Goal: Navigation & Orientation: Find specific page/section

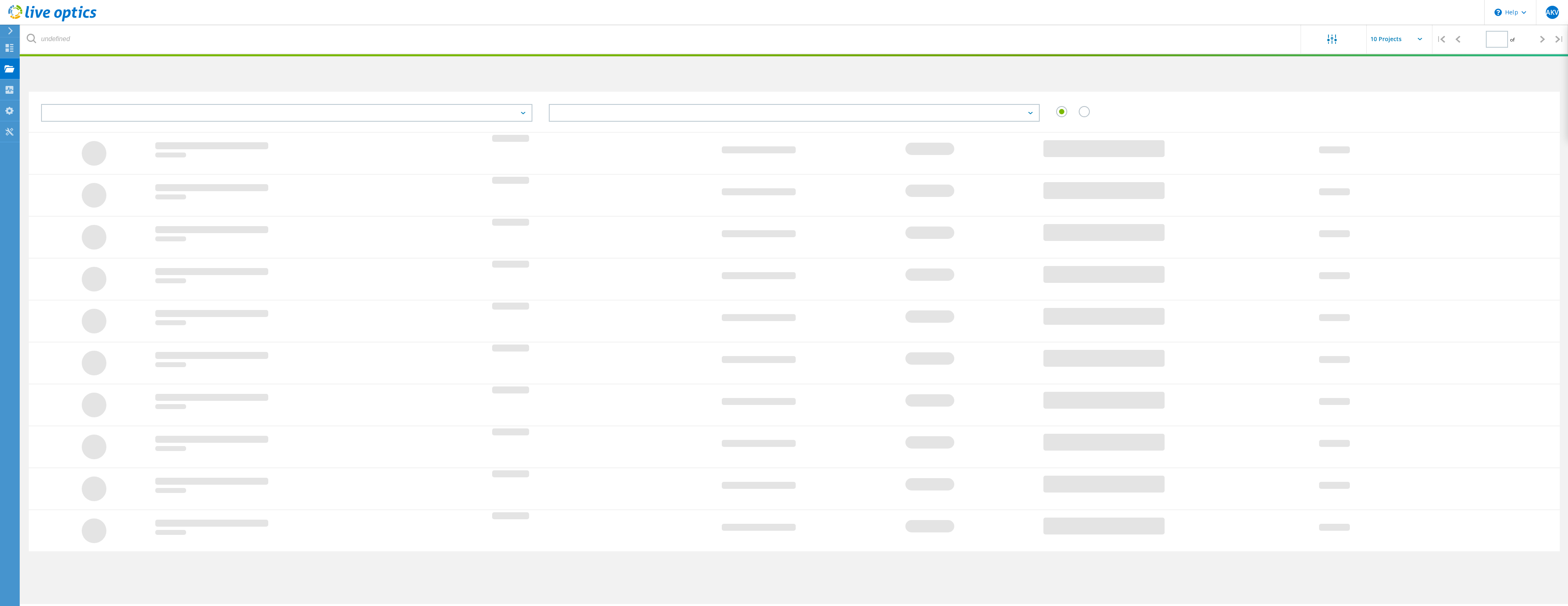
type input "1"
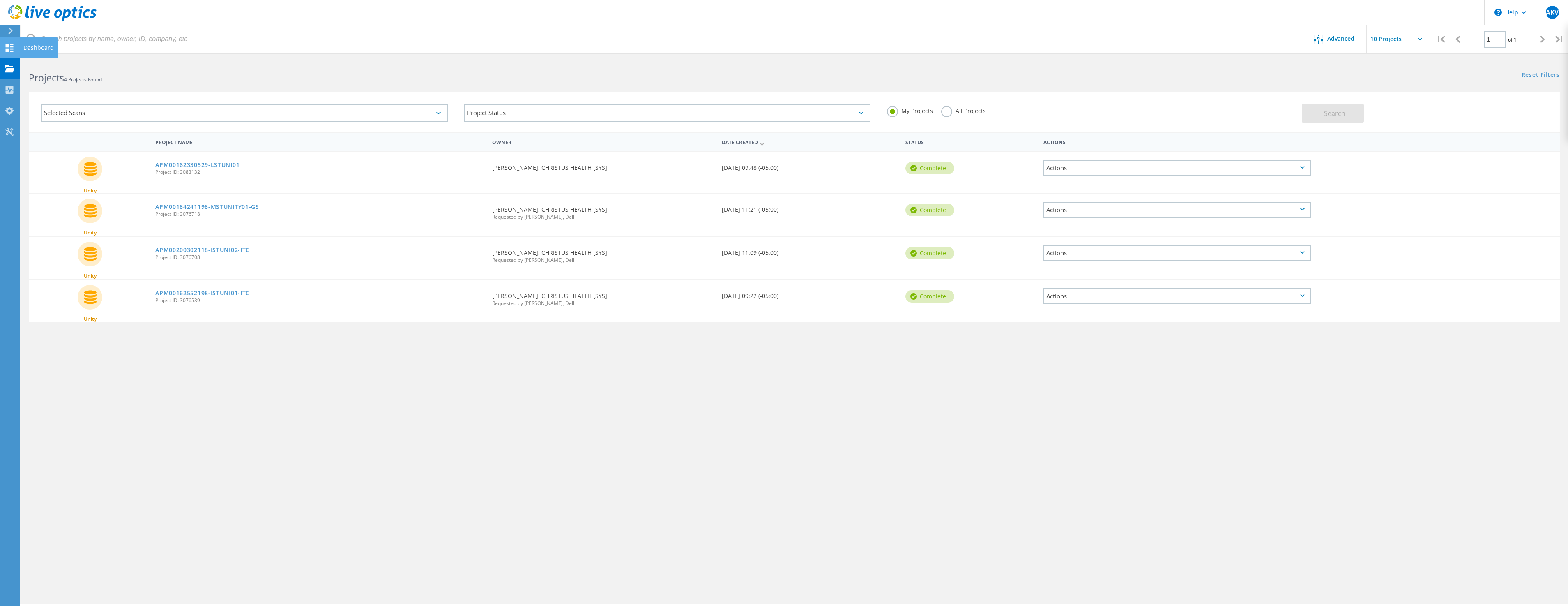
click at [27, 50] on div "Dashboard" at bounding box center [38, 47] width 31 height 6
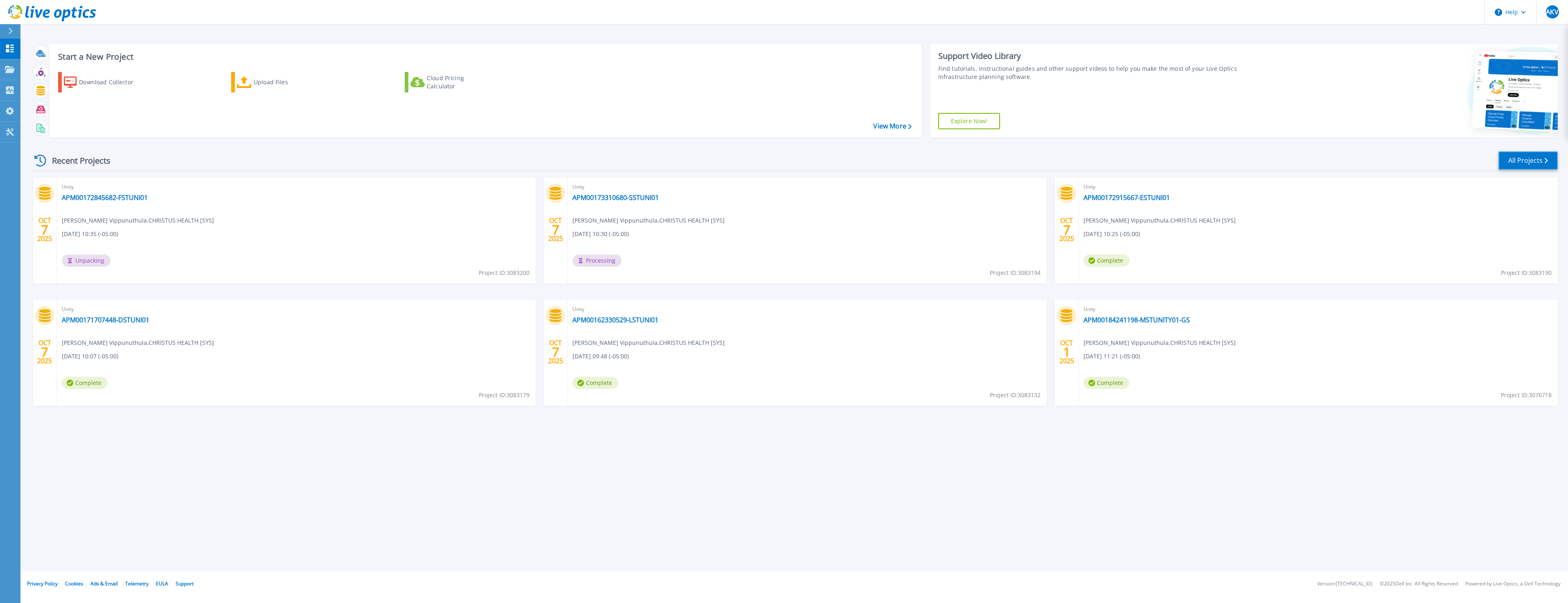
click at [1528, 162] on link "All Projects" at bounding box center [1528, 161] width 59 height 18
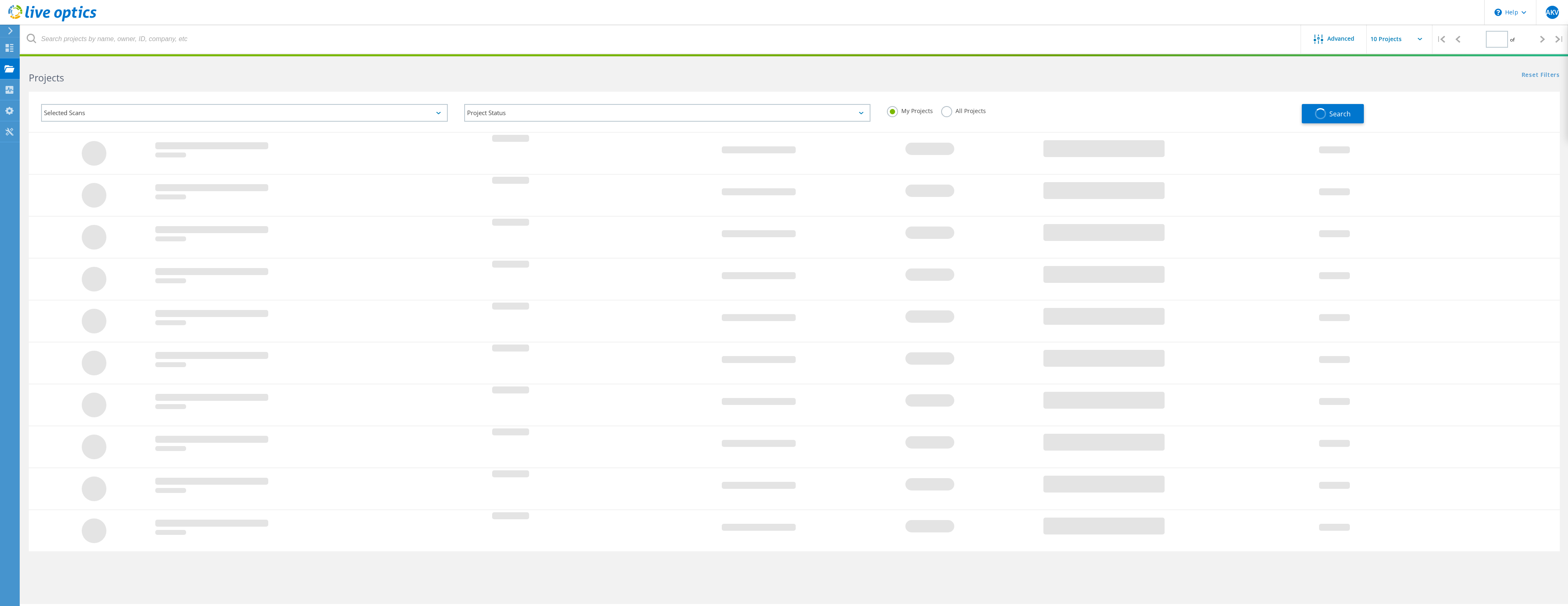
type input "1"
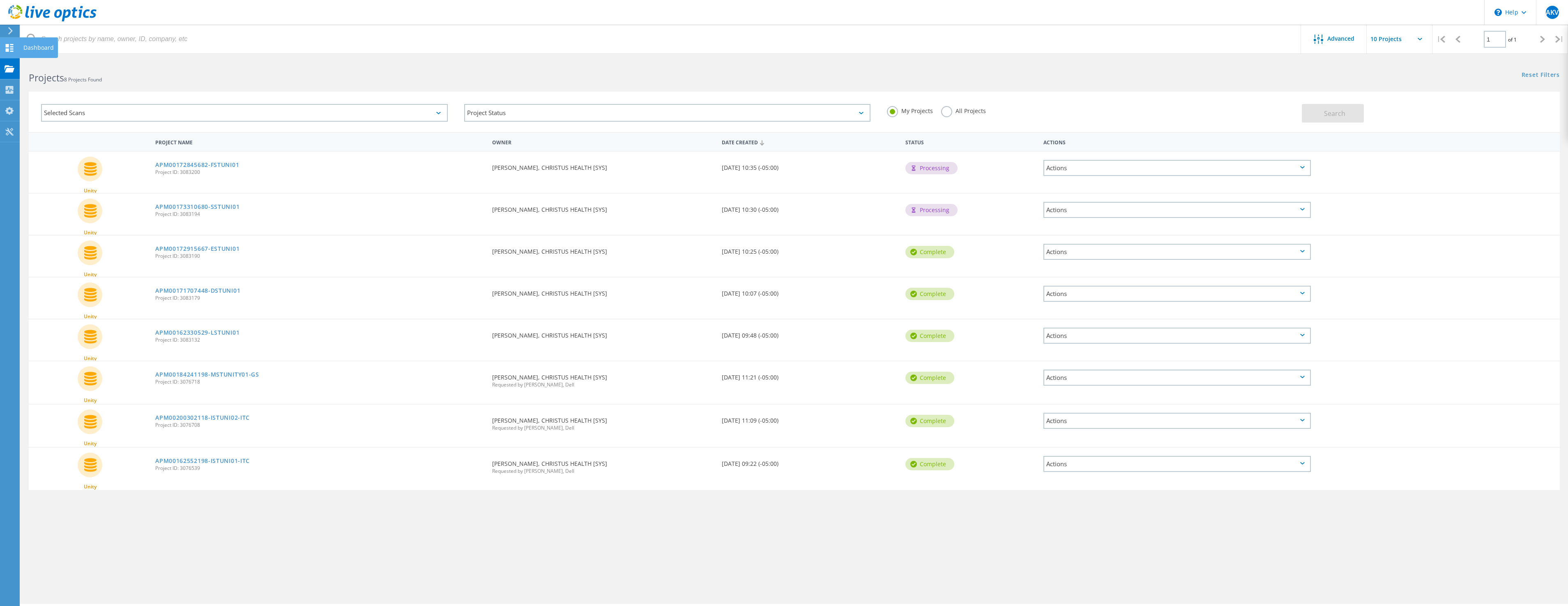
click at [46, 46] on div "Dashboard" at bounding box center [38, 47] width 31 height 6
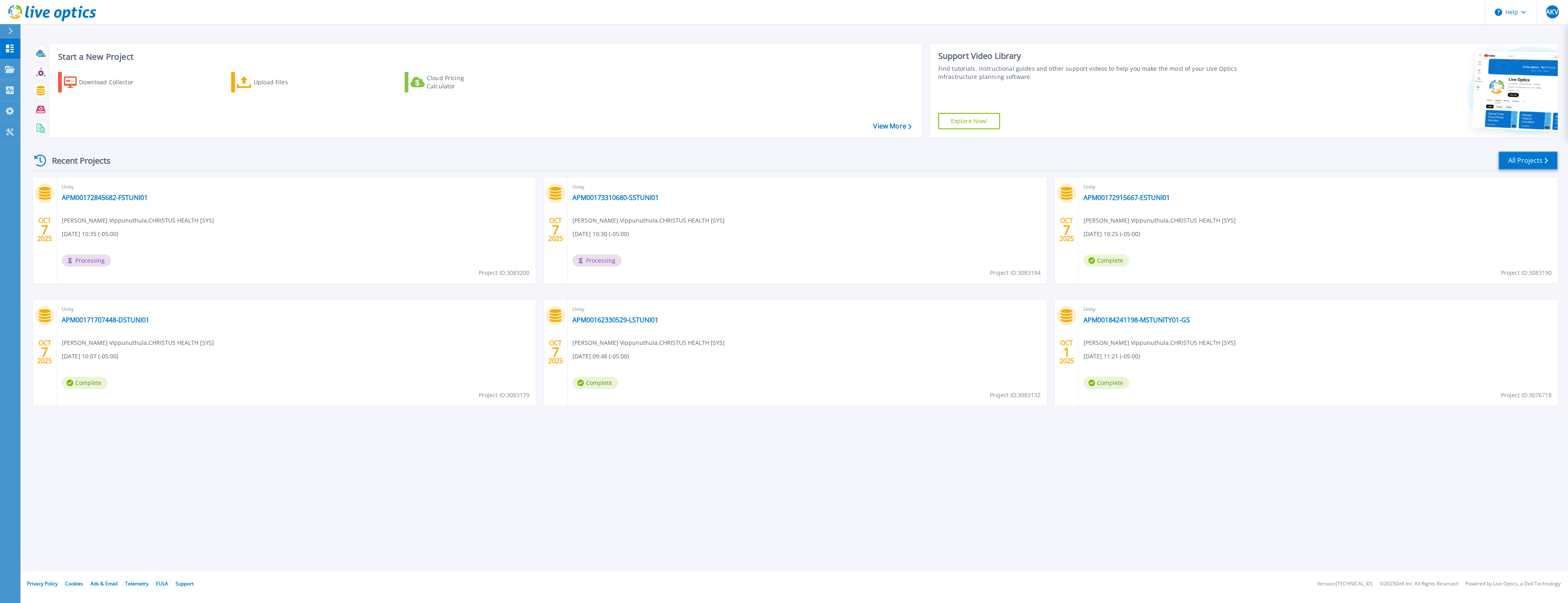
click at [1527, 163] on link "All Projects" at bounding box center [1528, 161] width 59 height 18
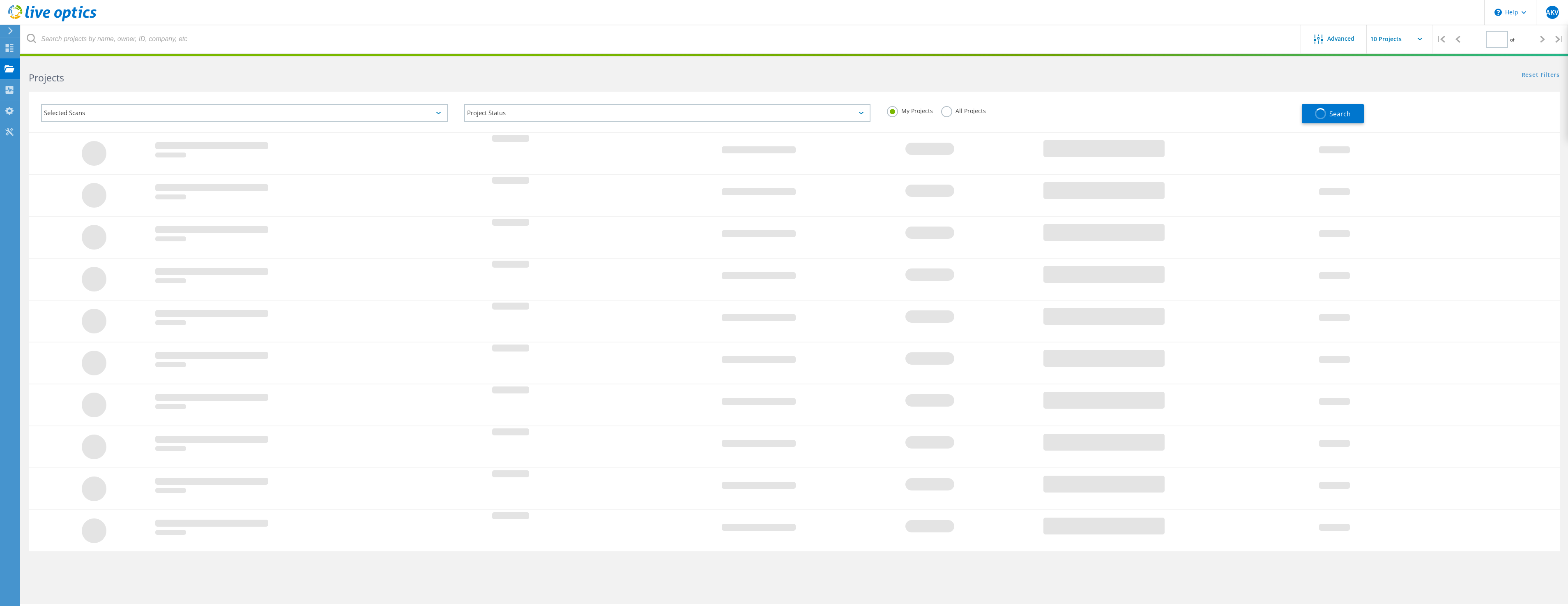
type input "1"
